Goal: Task Accomplishment & Management: Manage account settings

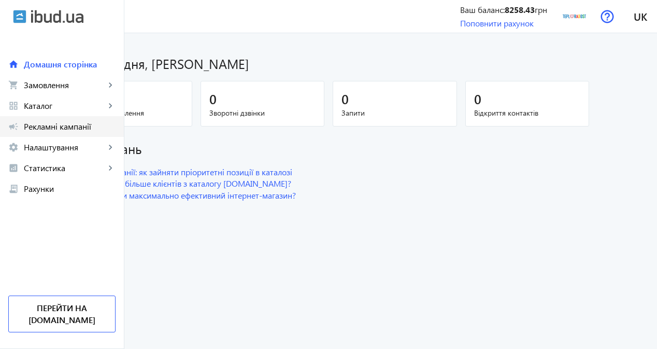
click at [87, 133] on link "campaign Рекламні кампанії" at bounding box center [62, 126] width 124 height 21
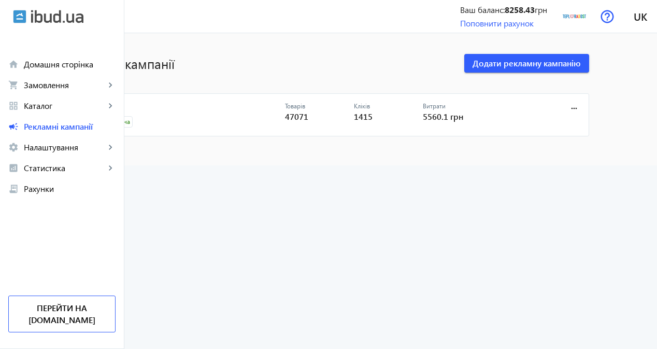
click at [159, 108] on link "CPC" at bounding box center [188, 109] width 193 height 15
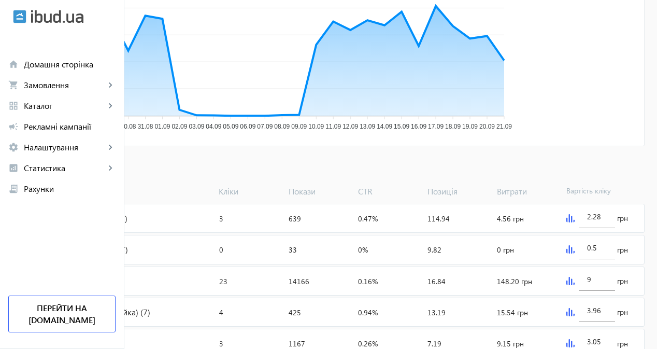
scroll to position [311, 0]
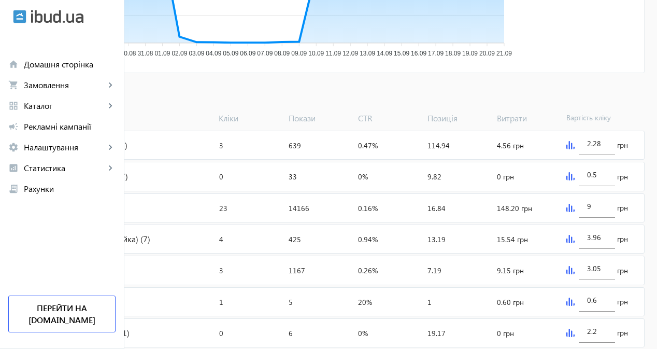
click at [80, 98] on span "Додати товари" at bounding box center [50, 94] width 59 height 11
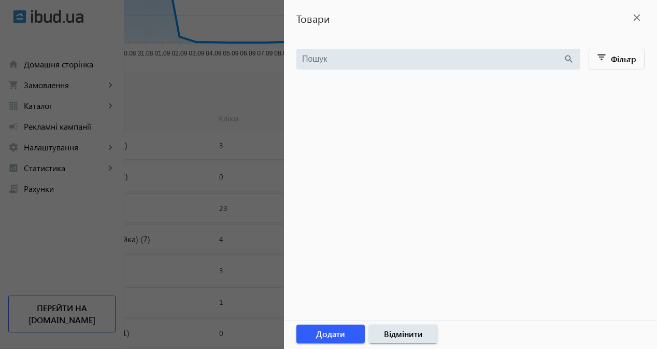
click at [267, 135] on div at bounding box center [328, 174] width 657 height 349
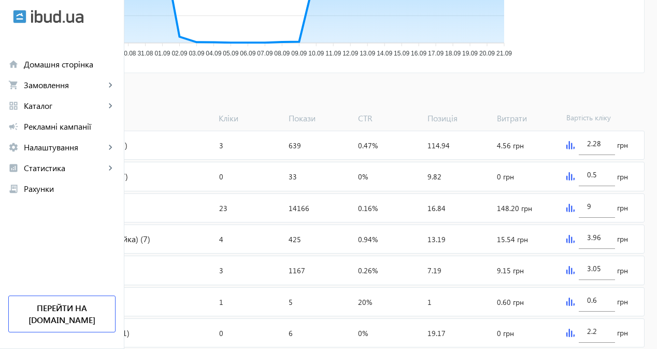
scroll to position [0, 0]
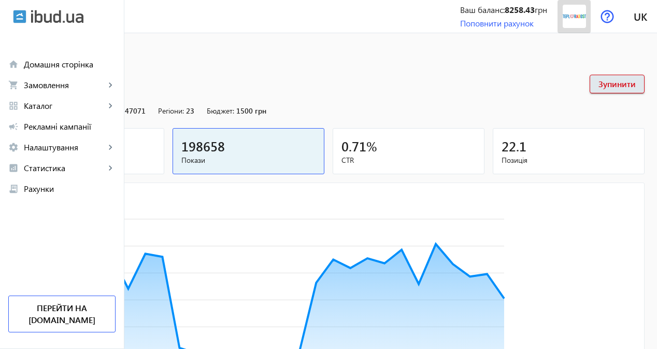
click at [586, 17] on span at bounding box center [574, 16] width 33 height 25
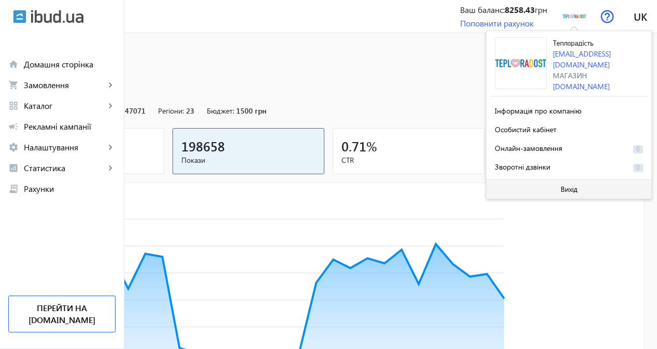
click at [528, 188] on span at bounding box center [569, 189] width 165 height 25
